Goal: Find specific page/section: Find specific page/section

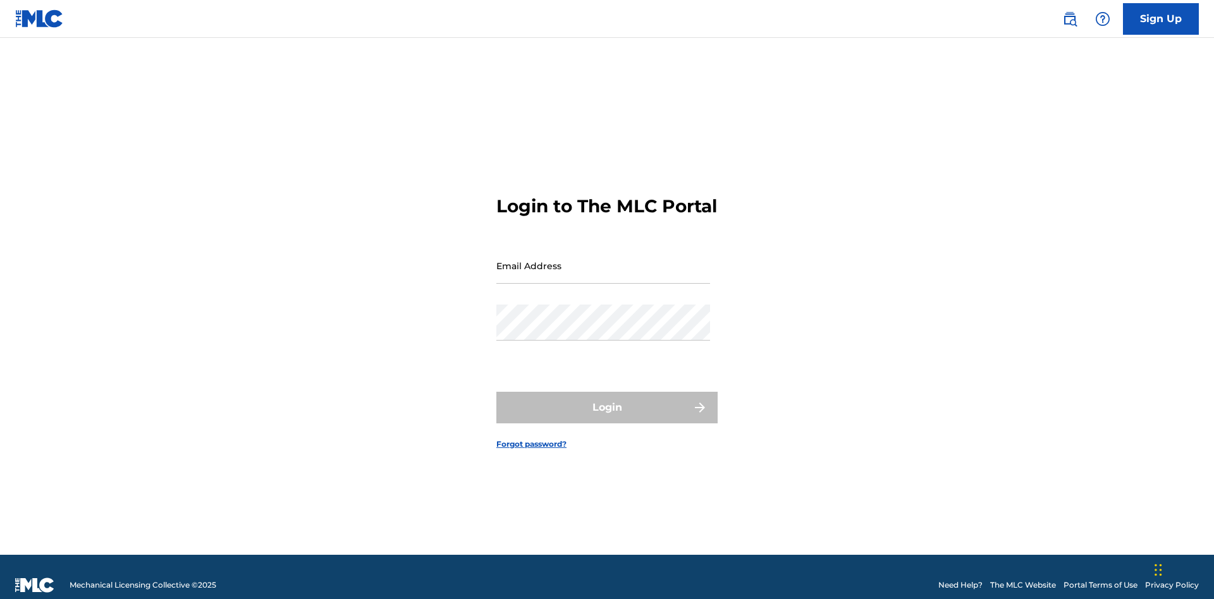
scroll to position [16, 0]
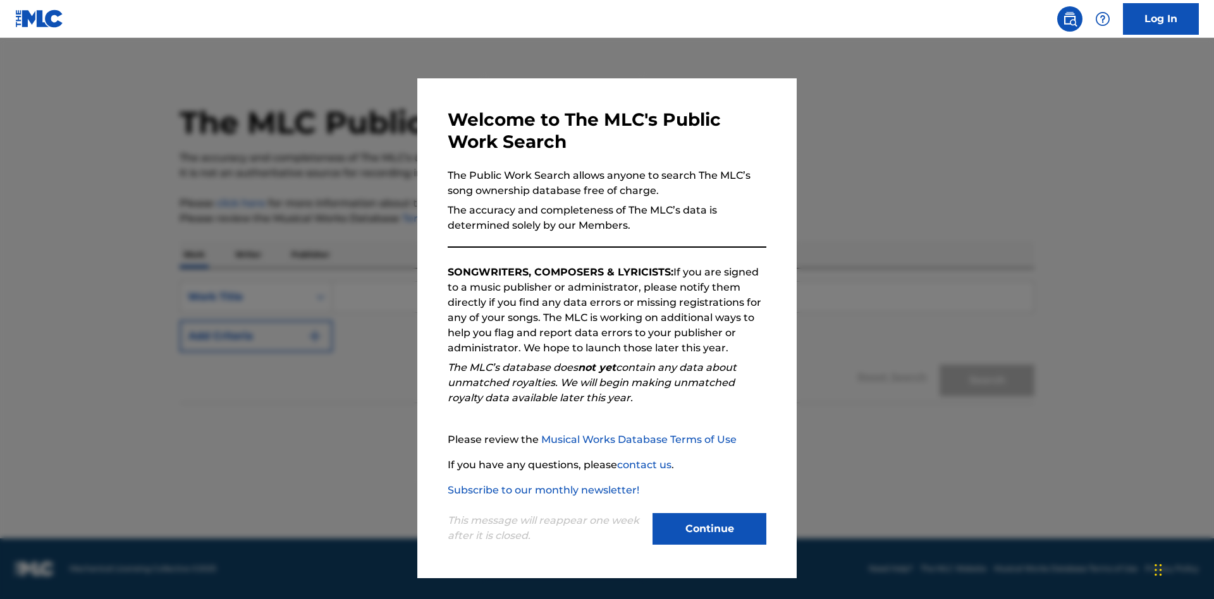
click at [709, 529] on button "Continue" at bounding box center [709, 529] width 114 height 32
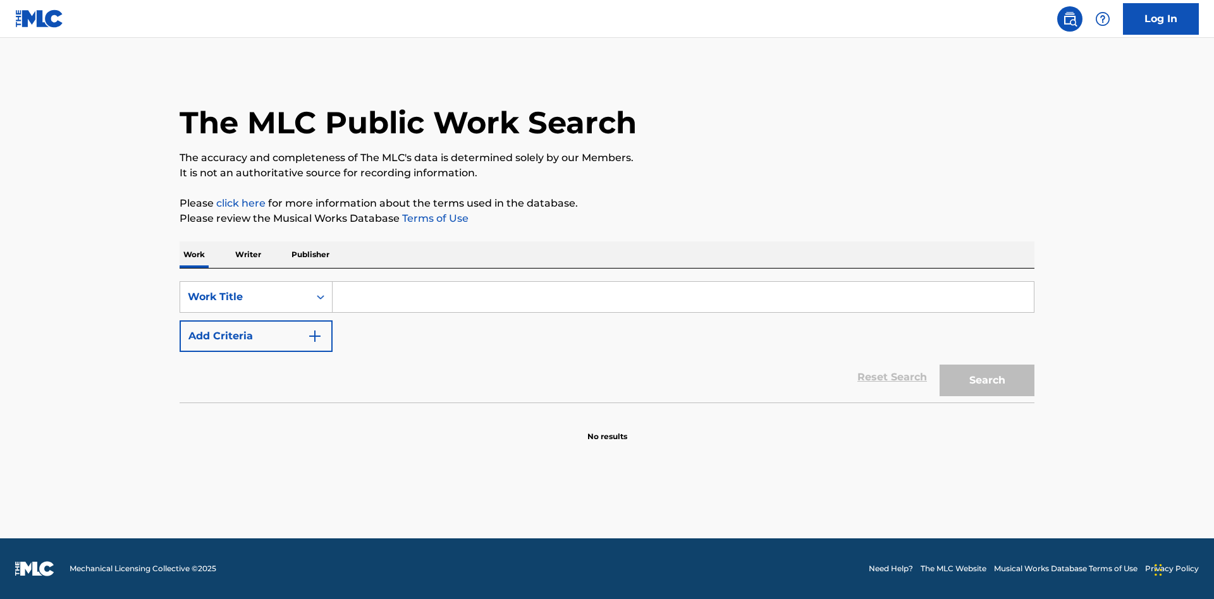
click at [310, 255] on p "Publisher" at bounding box center [311, 254] width 46 height 27
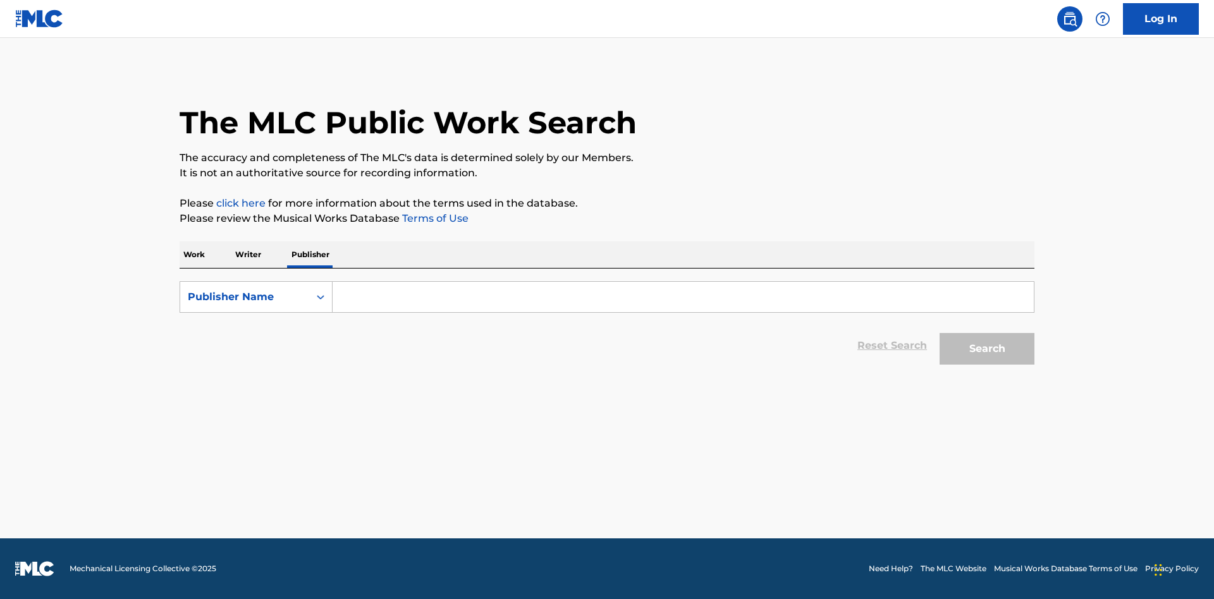
click at [683, 297] on input "Search Form" at bounding box center [682, 297] width 701 height 30
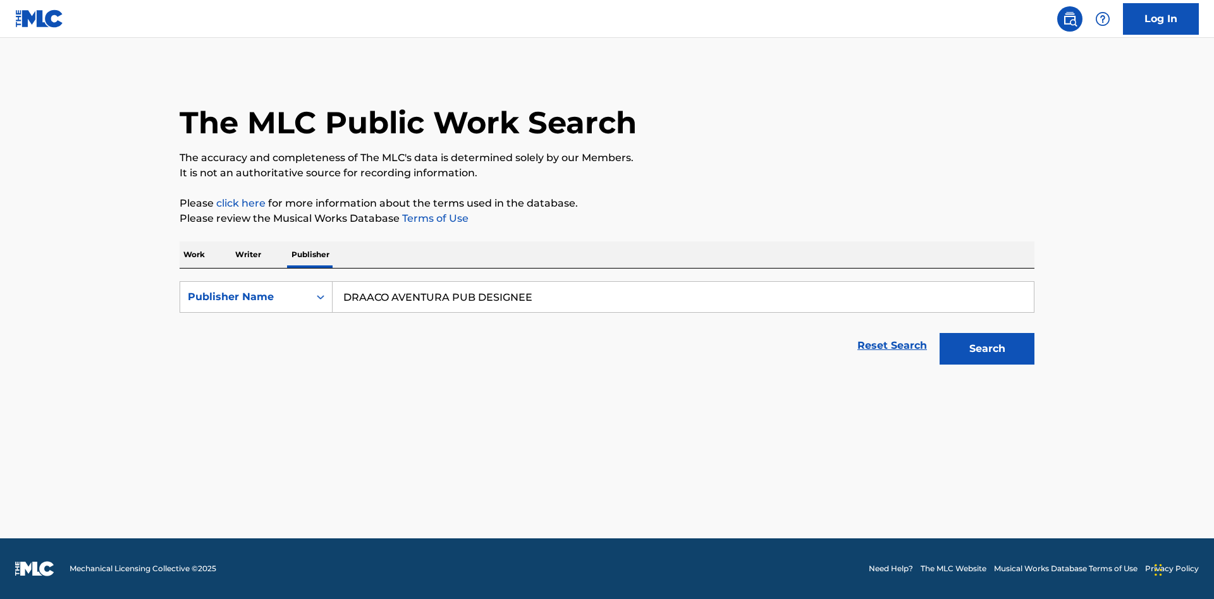
type input "DRAACO AVENTURA PUB DESIGNEE"
click at [987, 349] on button "Search" at bounding box center [986, 349] width 95 height 32
